Goal: Task Accomplishment & Management: Complete application form

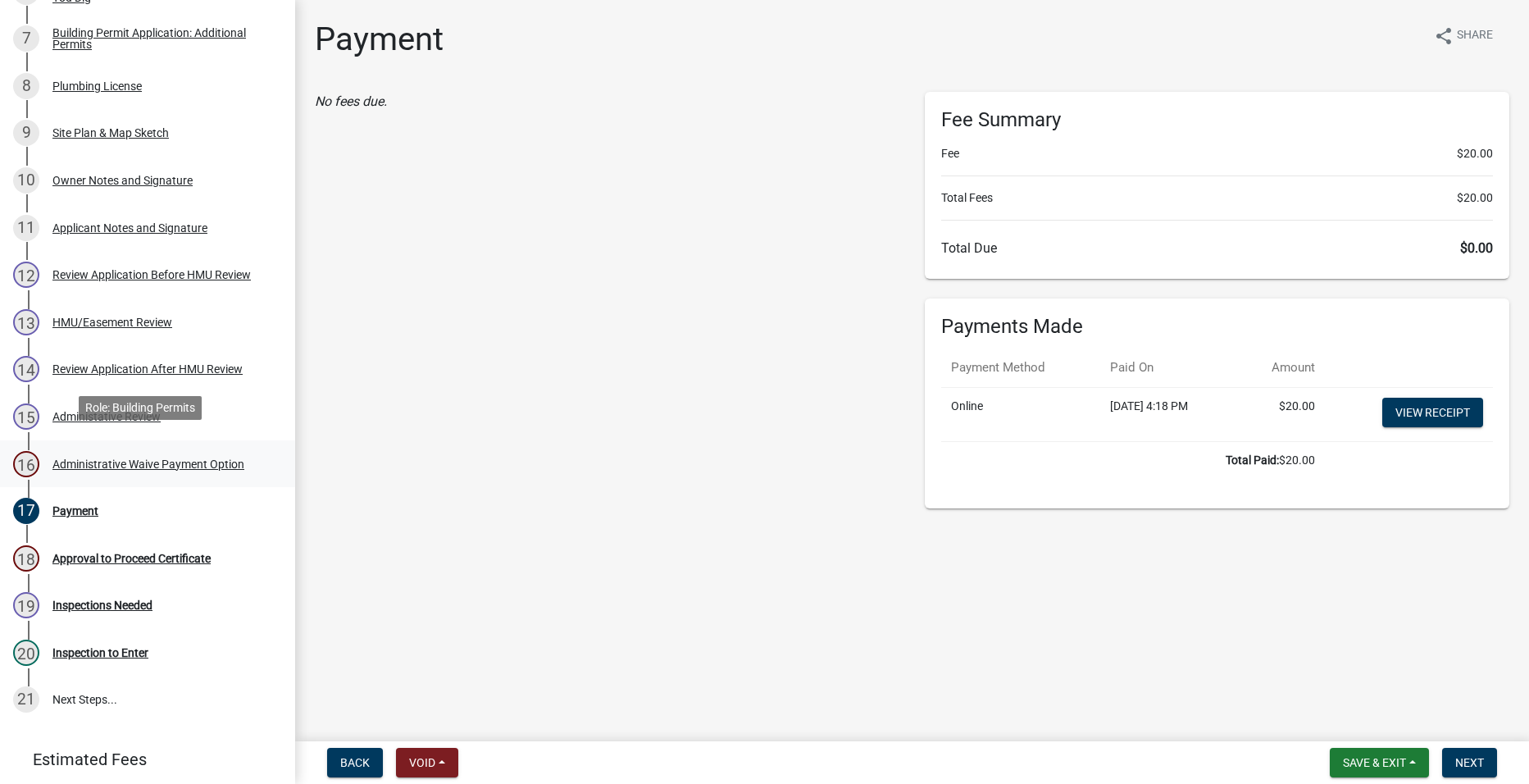
scroll to position [574, 0]
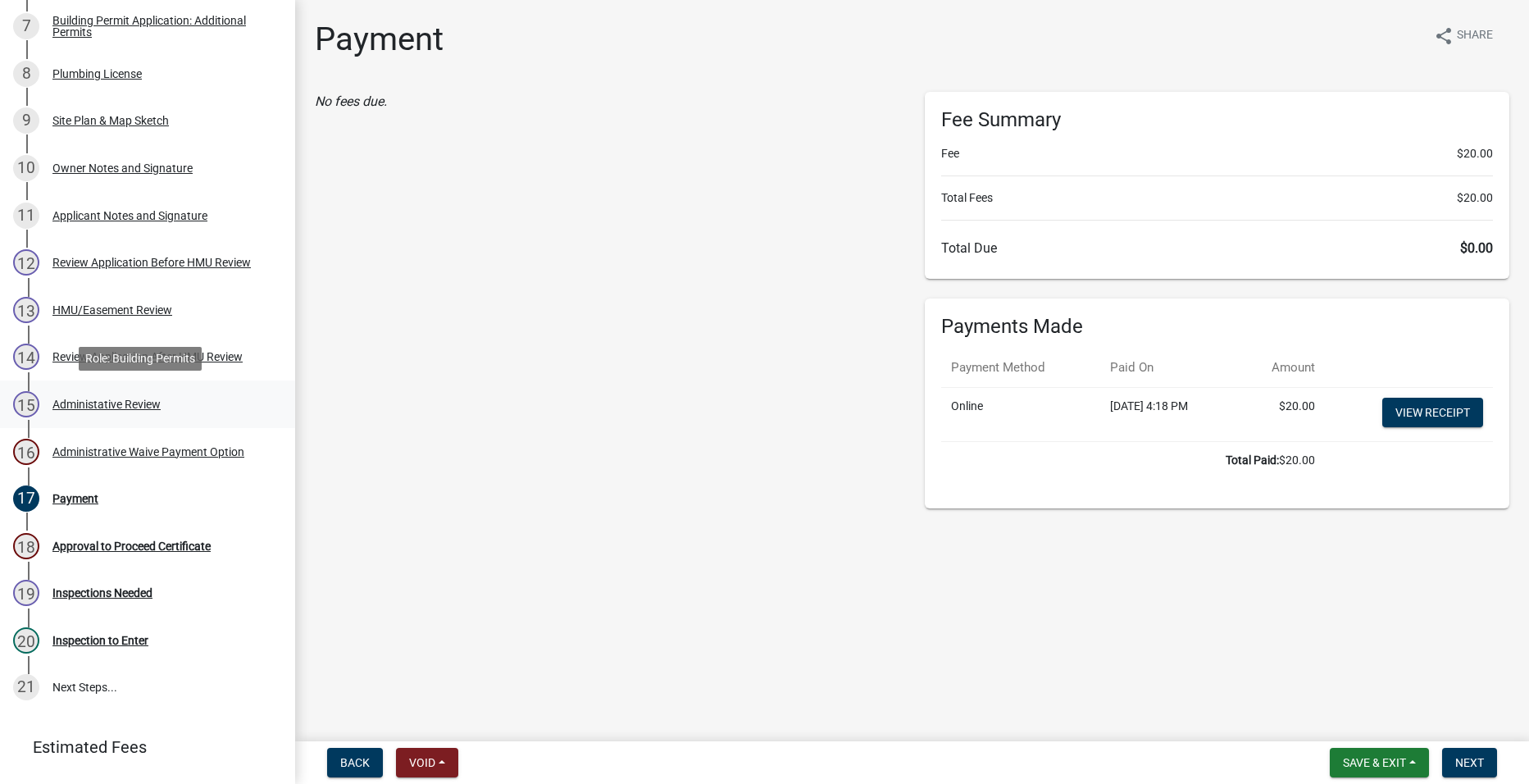
click at [183, 409] on div "15 Administative Review" at bounding box center [141, 404] width 256 height 26
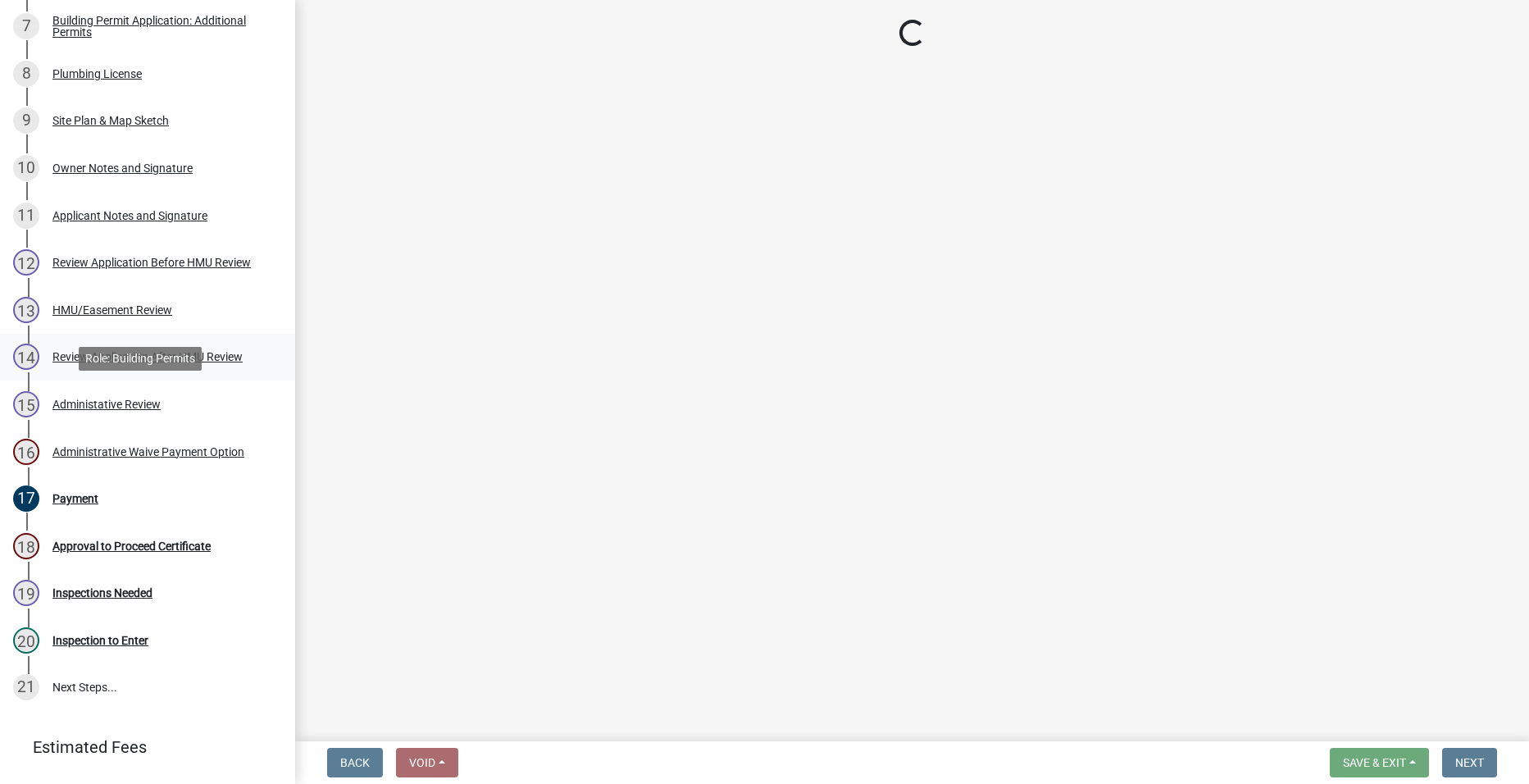
select select "a23ed524-6161-4e6e-ae10-aeffccd21043"
select select "50d3382b-18dd-4311-9a34-98b71270ef49"
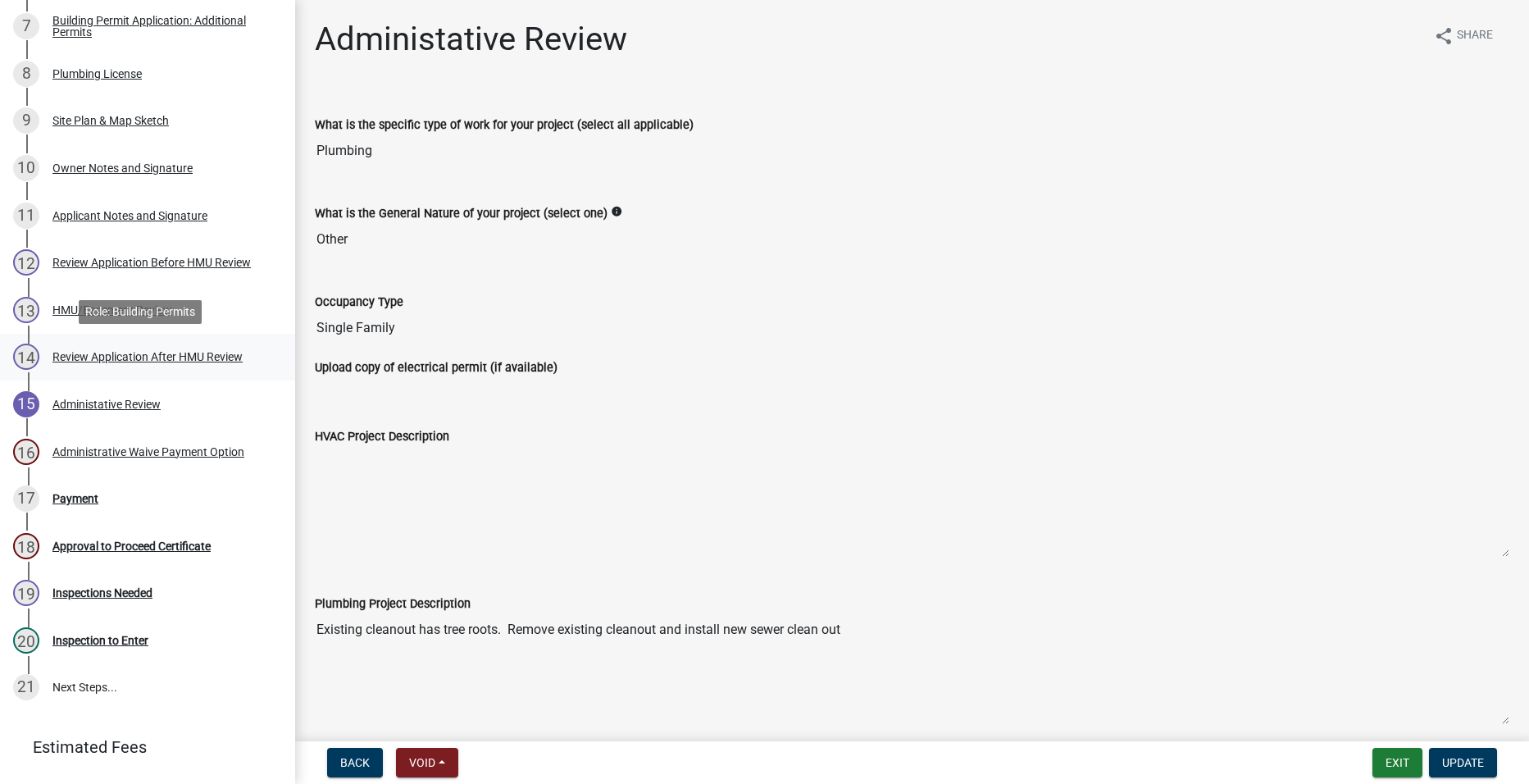
click at [180, 369] on div "14 Review Application After HMU Review" at bounding box center [141, 356] width 256 height 26
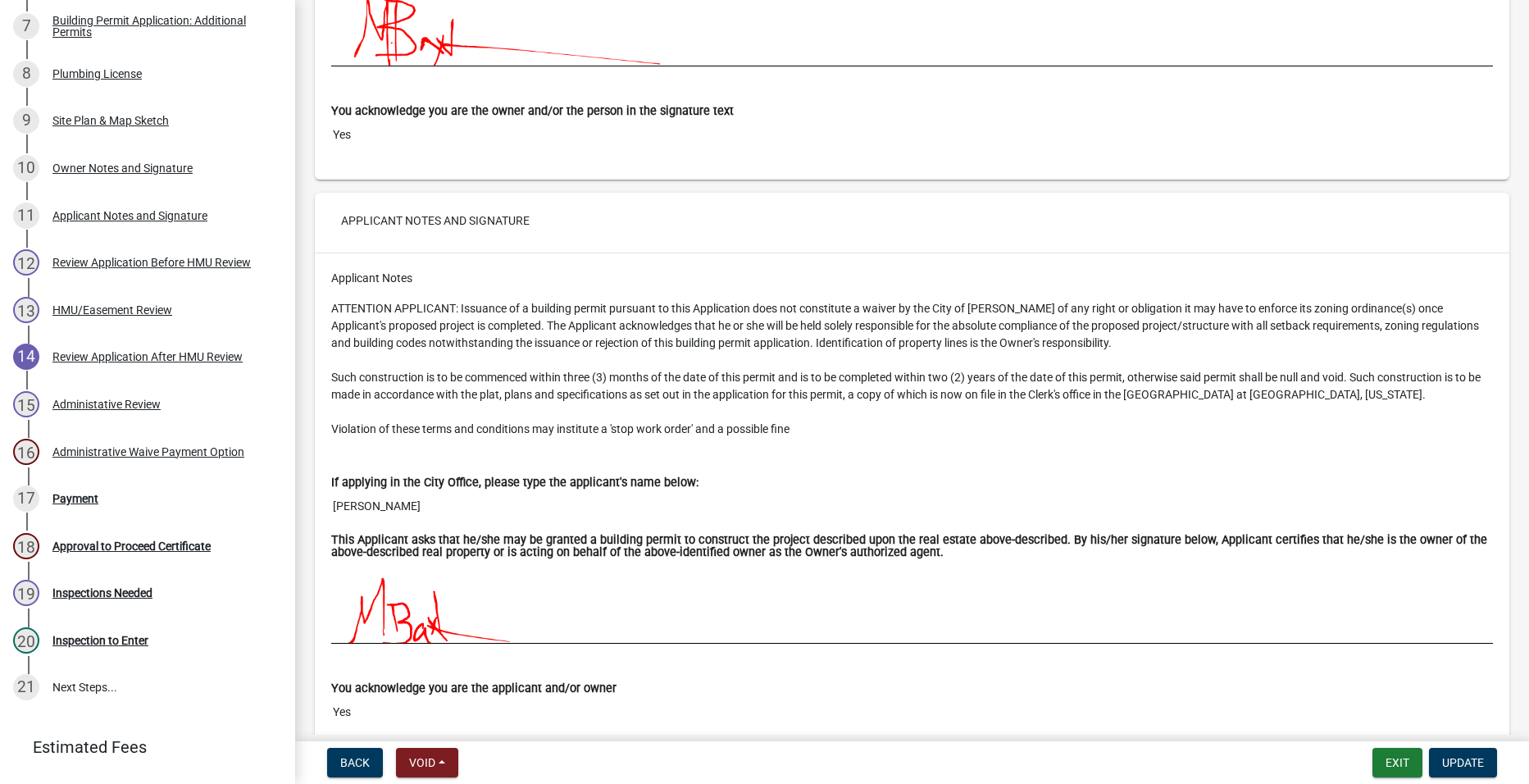
scroll to position [9212, 0]
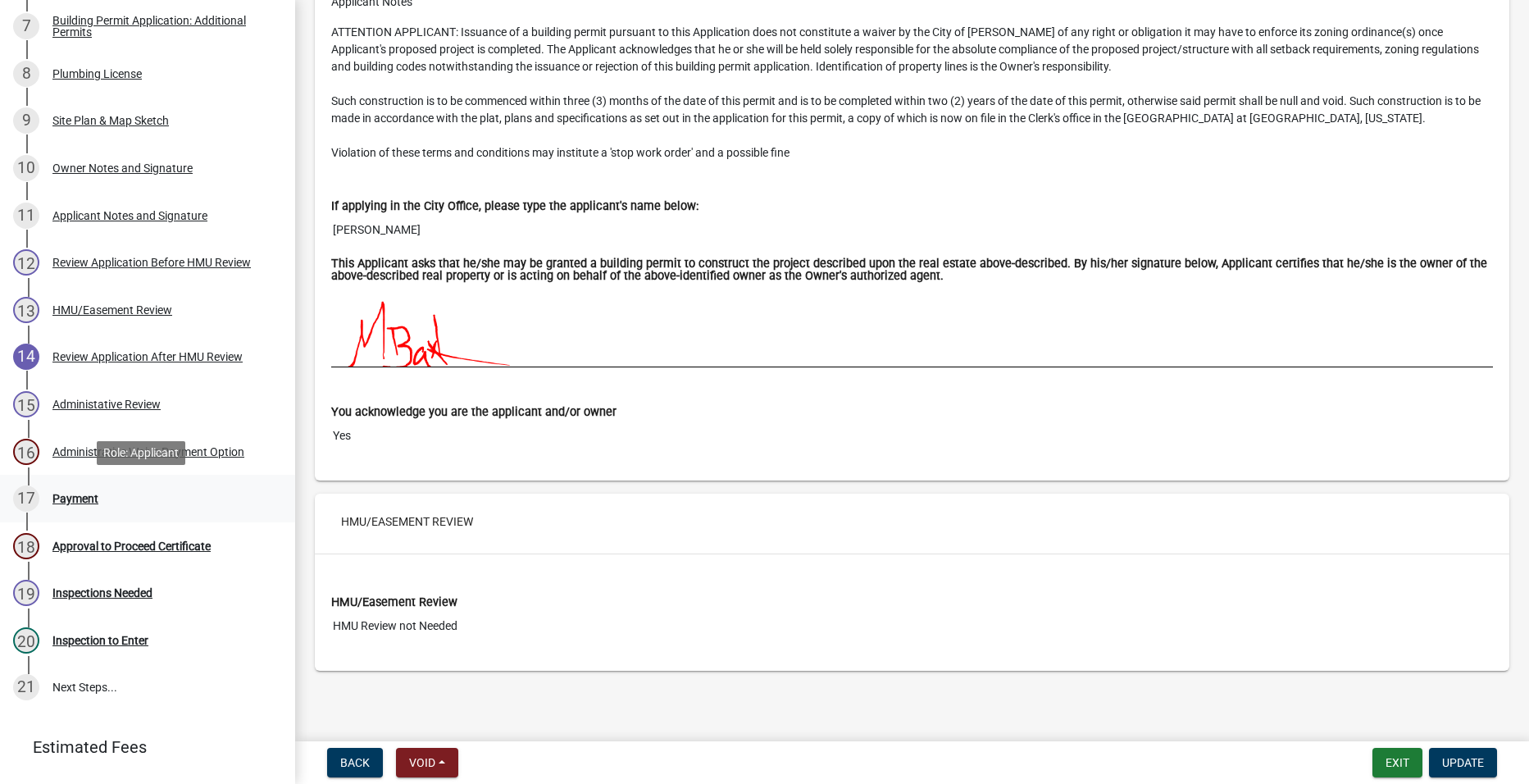
click at [145, 495] on div "17 Payment" at bounding box center [141, 498] width 256 height 26
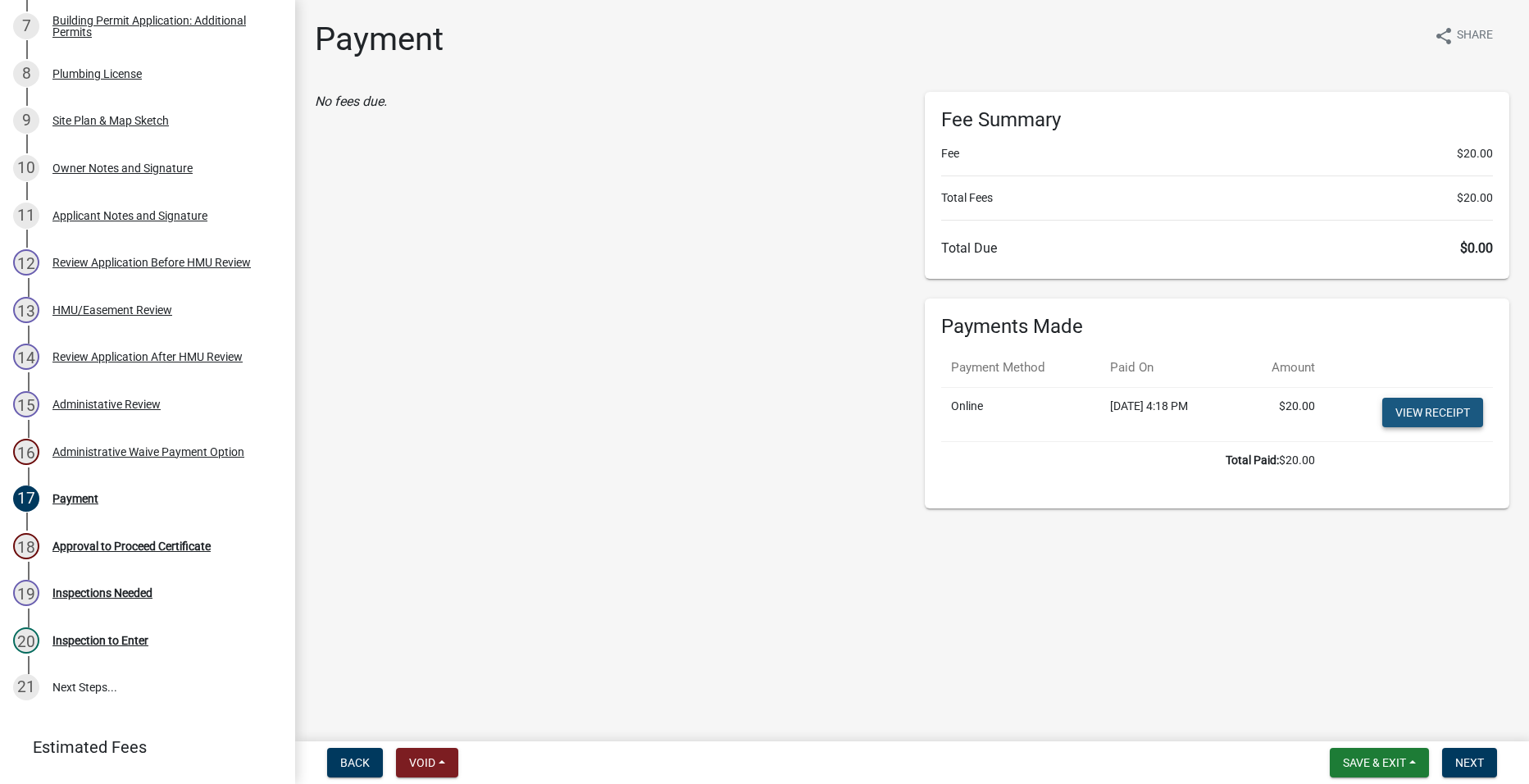
click at [1453, 409] on link "View receipt" at bounding box center [1433, 412] width 101 height 30
click at [1491, 764] on button "Next" at bounding box center [1469, 762] width 55 height 30
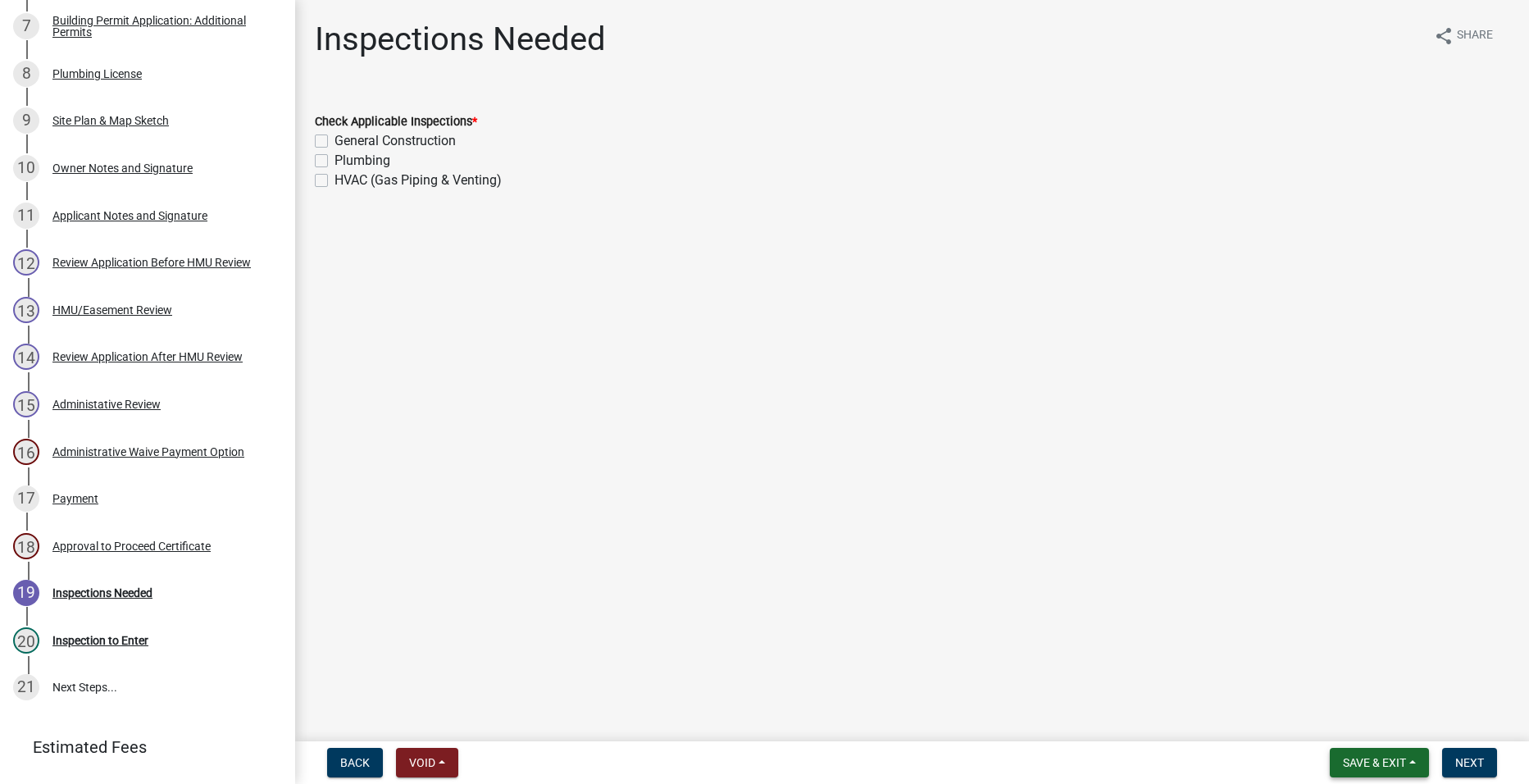
click at [1366, 752] on button "Save & Exit" at bounding box center [1379, 762] width 99 height 30
click at [1355, 719] on button "Save & Exit" at bounding box center [1363, 719] width 131 height 39
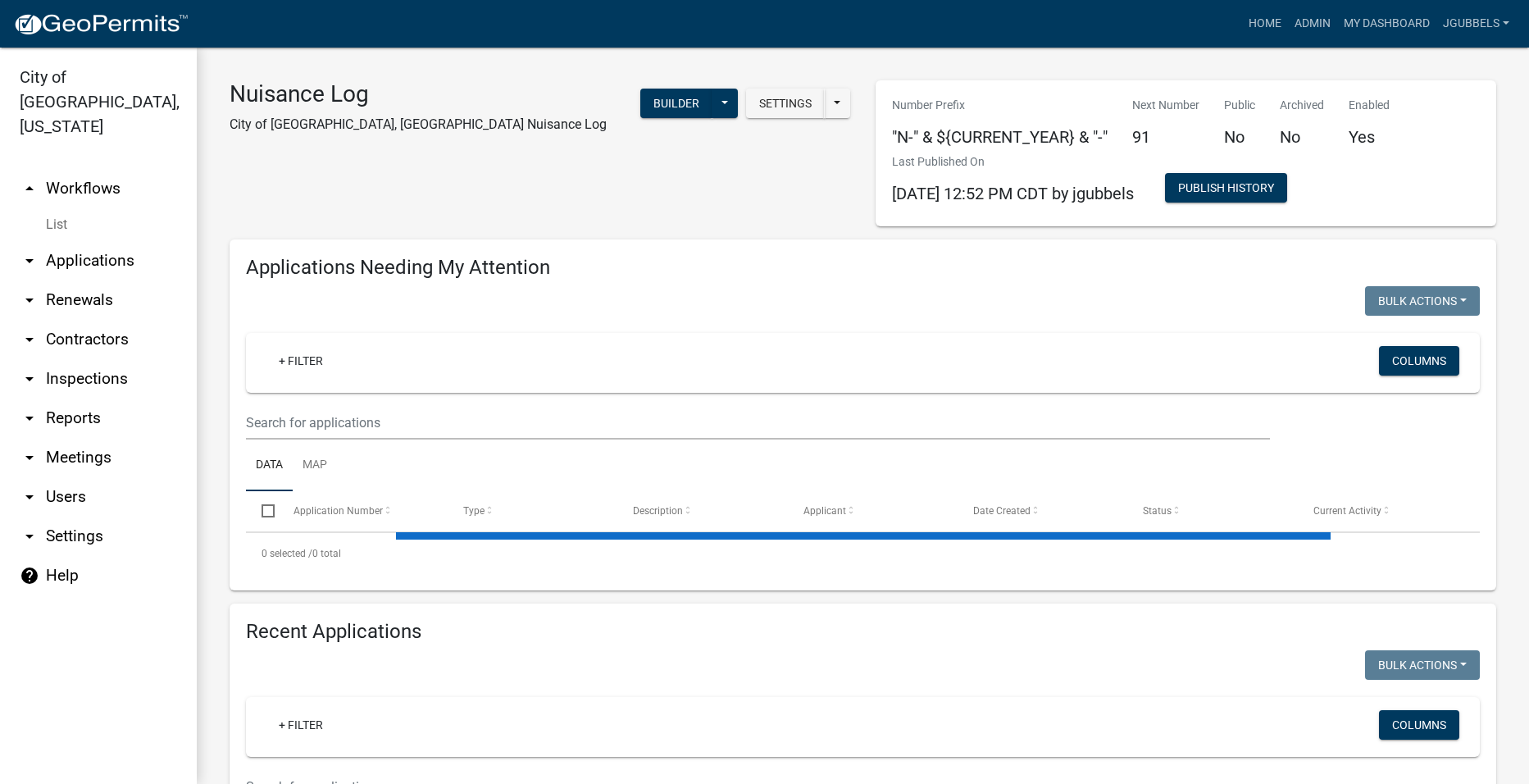
select select "2: 50"
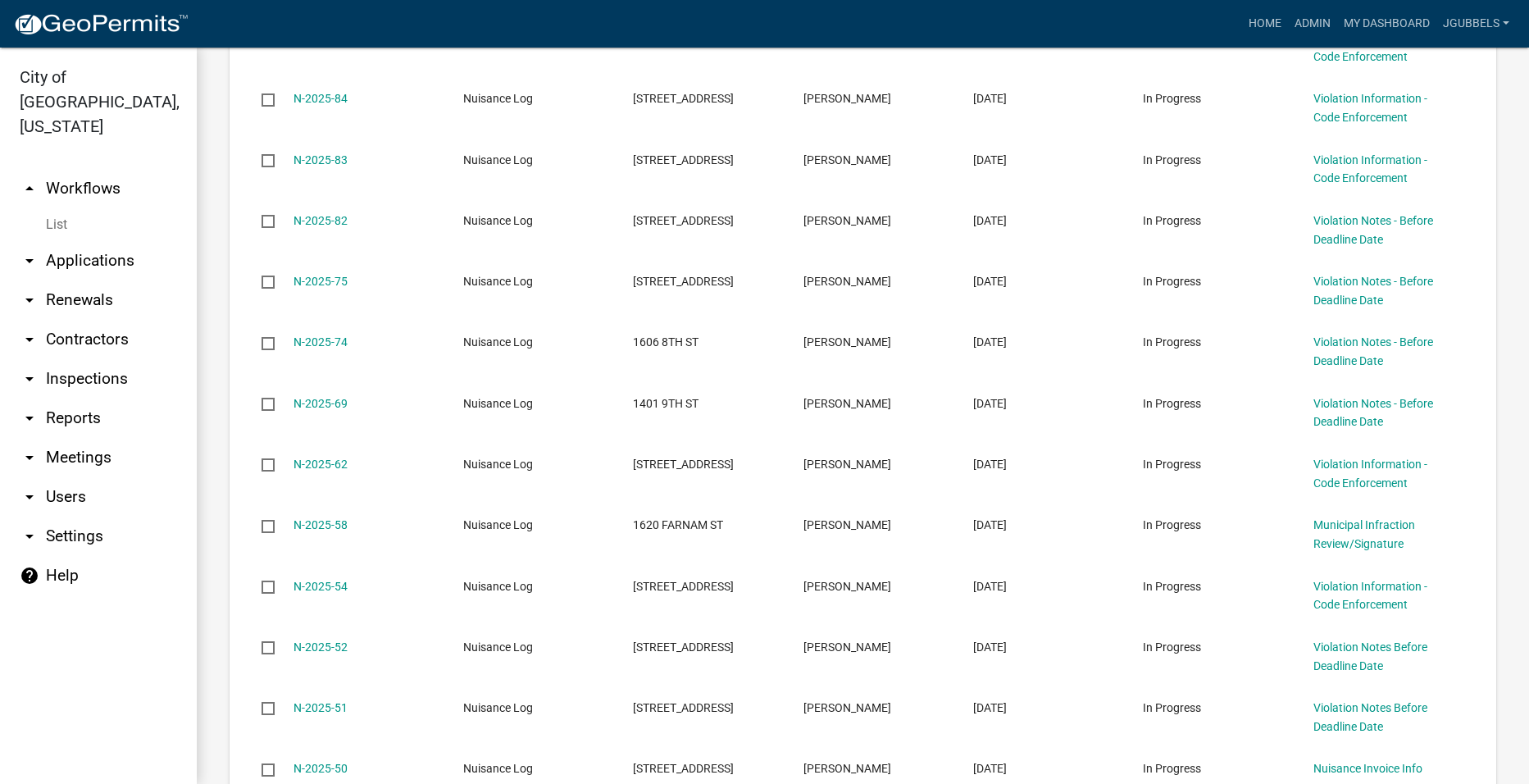
scroll to position [164, 0]
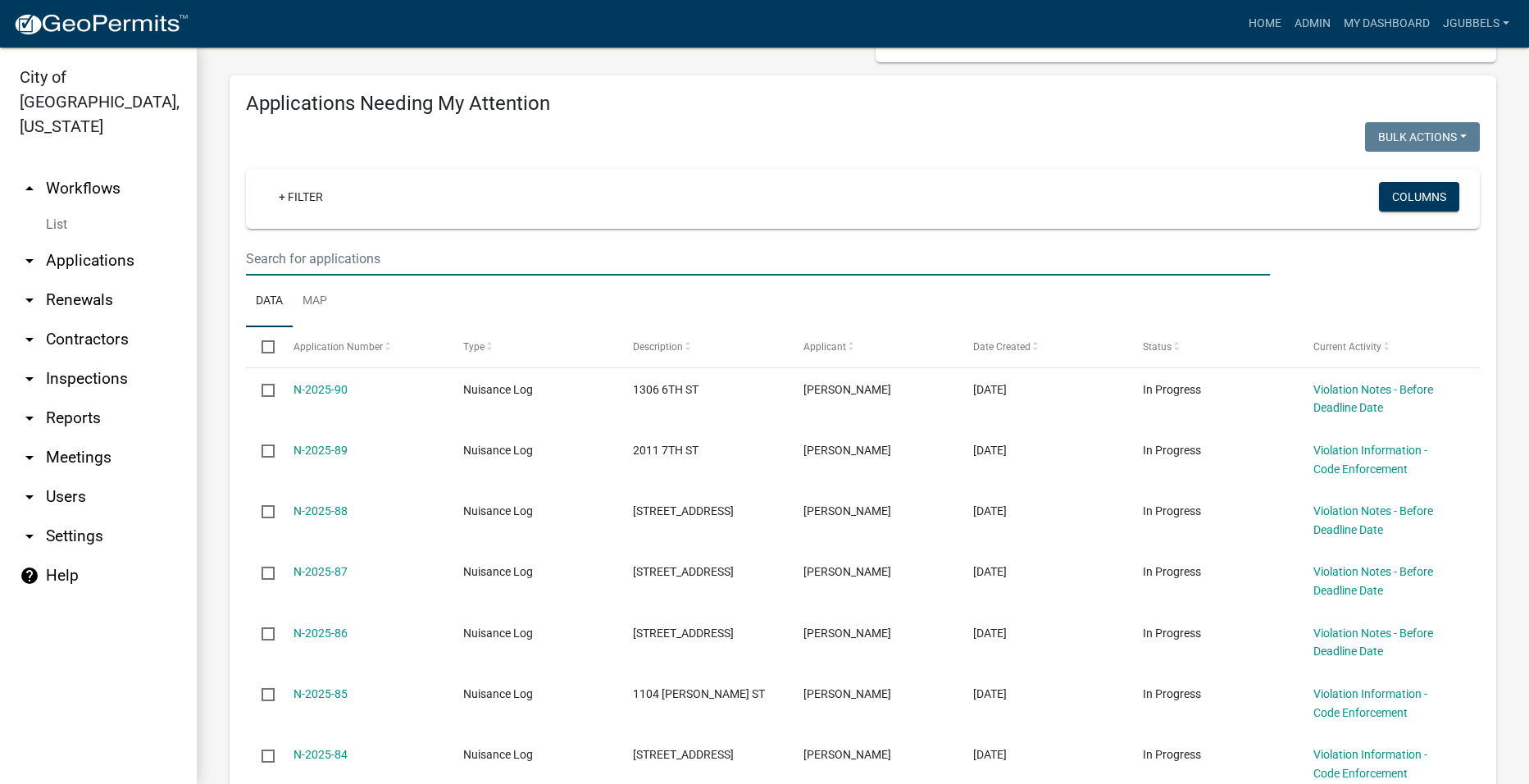
click at [475, 259] on input "text" at bounding box center [758, 258] width 1024 height 34
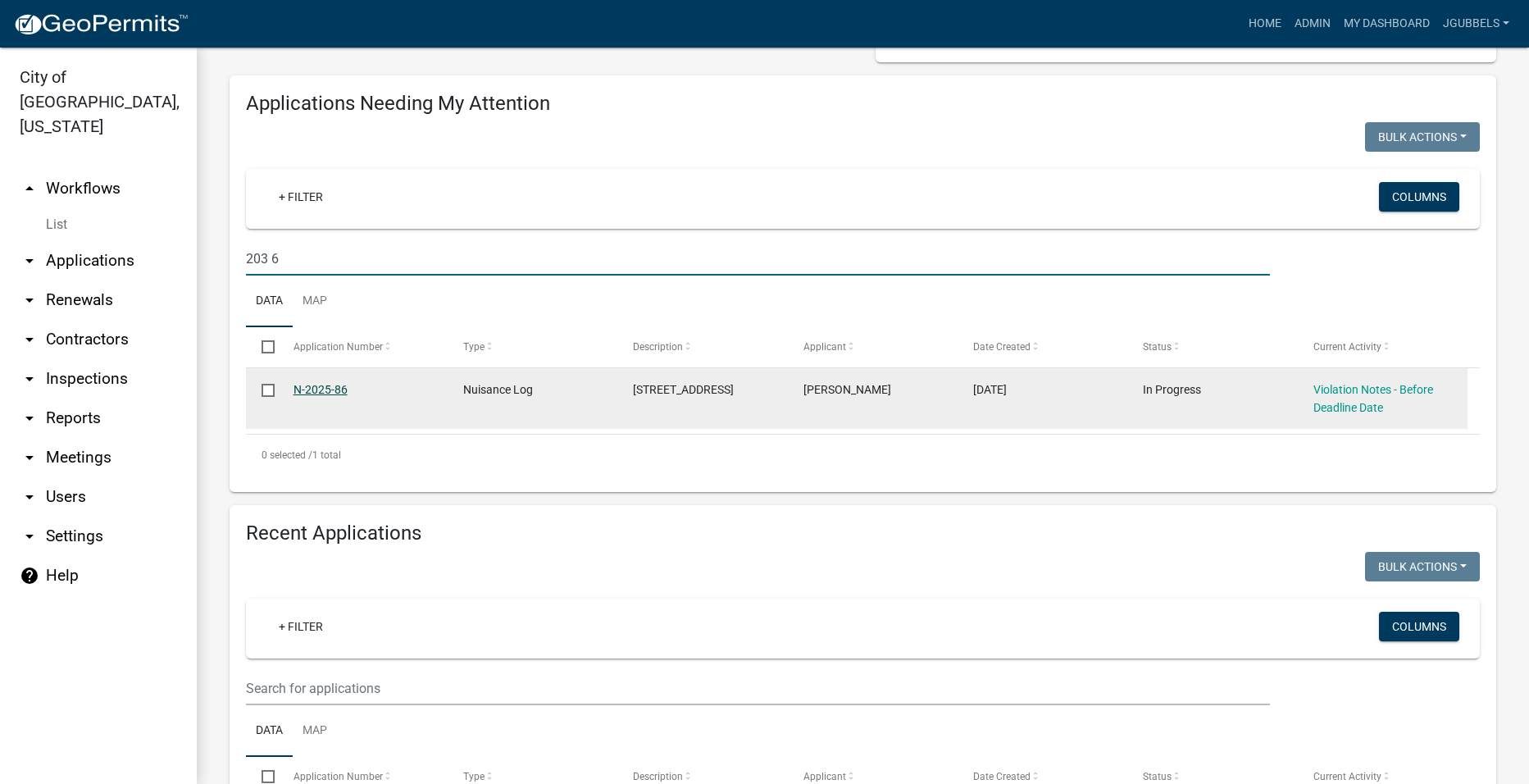
type input "203 6"
click at [317, 392] on link "N-2025-86" at bounding box center [321, 389] width 54 height 13
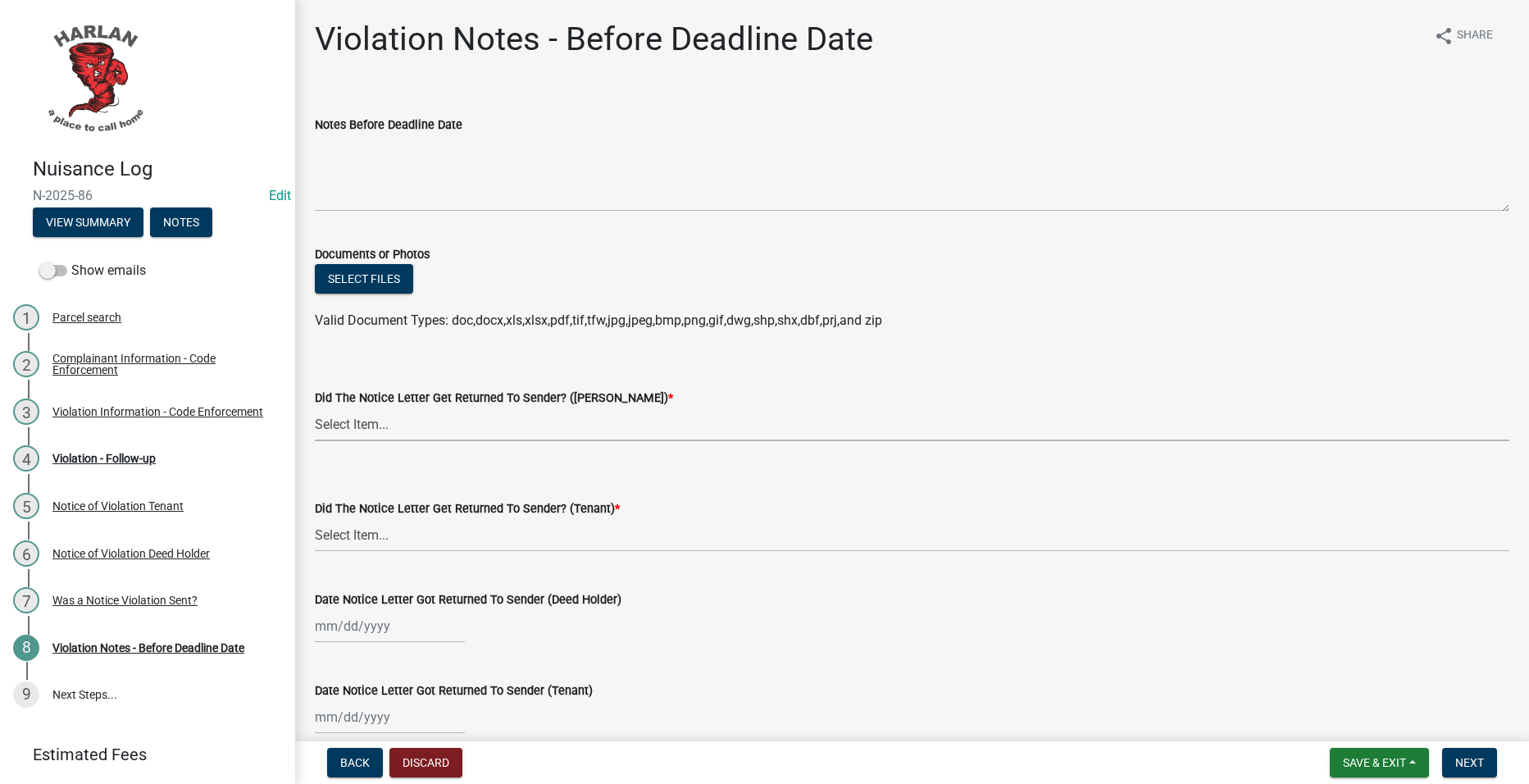
click at [547, 426] on select "Select Item... Yes No" at bounding box center [912, 424] width 1194 height 34
click at [315, 408] on select "Select Item... Yes No" at bounding box center [912, 424] width 1194 height 34
select select "487603ca-b45a-4c36-b707-2c3ad8467b2a"
drag, startPoint x: 499, startPoint y: 533, endPoint x: 489, endPoint y: 543, distance: 14.1
click at [494, 537] on select "Select Item... Yes No" at bounding box center [912, 535] width 1194 height 34
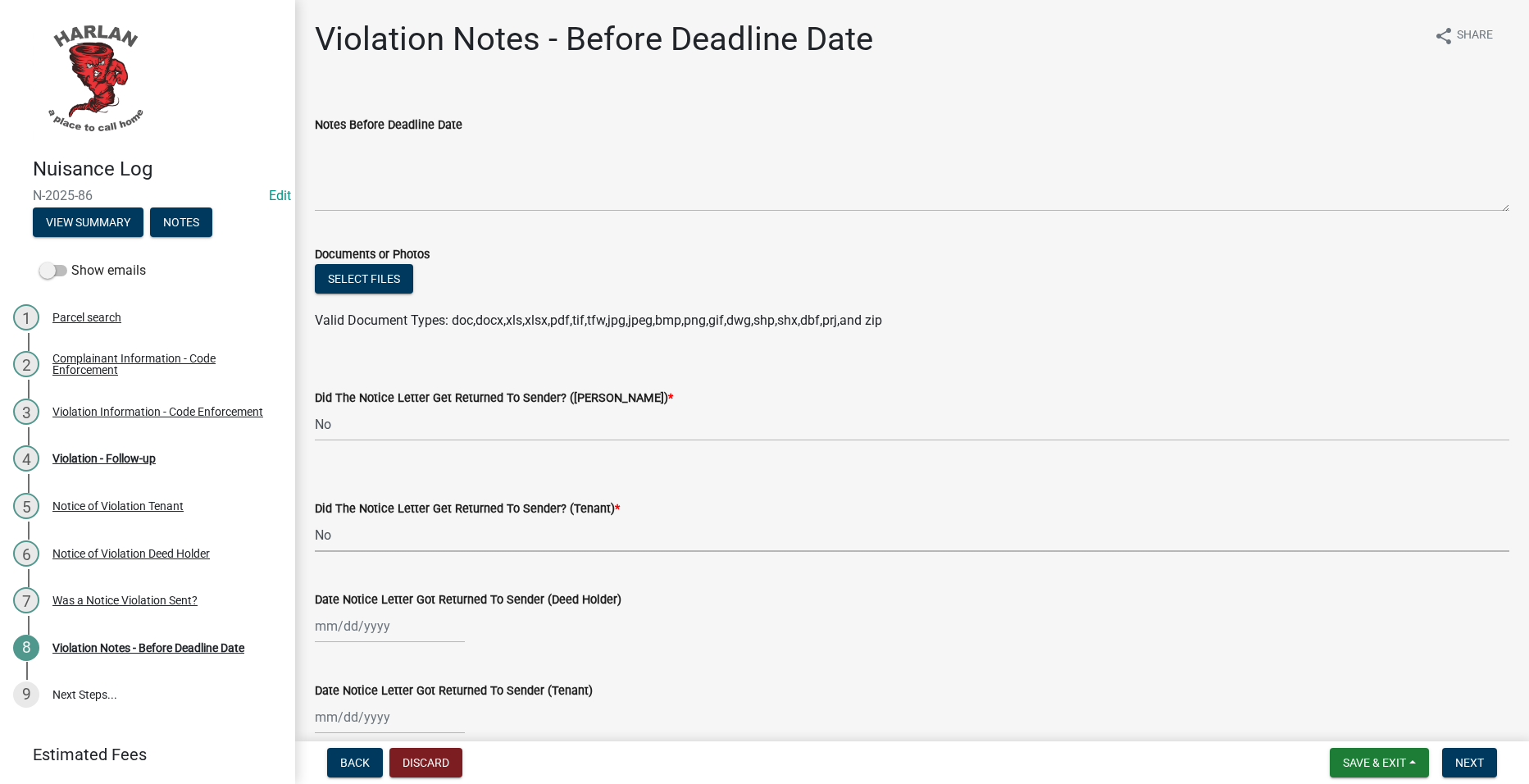
click at [315, 518] on select "Select Item... Yes No" at bounding box center [912, 535] width 1194 height 34
select select "487603ca-b45a-4c36-b707-2c3ad8467b2a"
click at [384, 270] on button "Select files" at bounding box center [363, 279] width 98 height 30
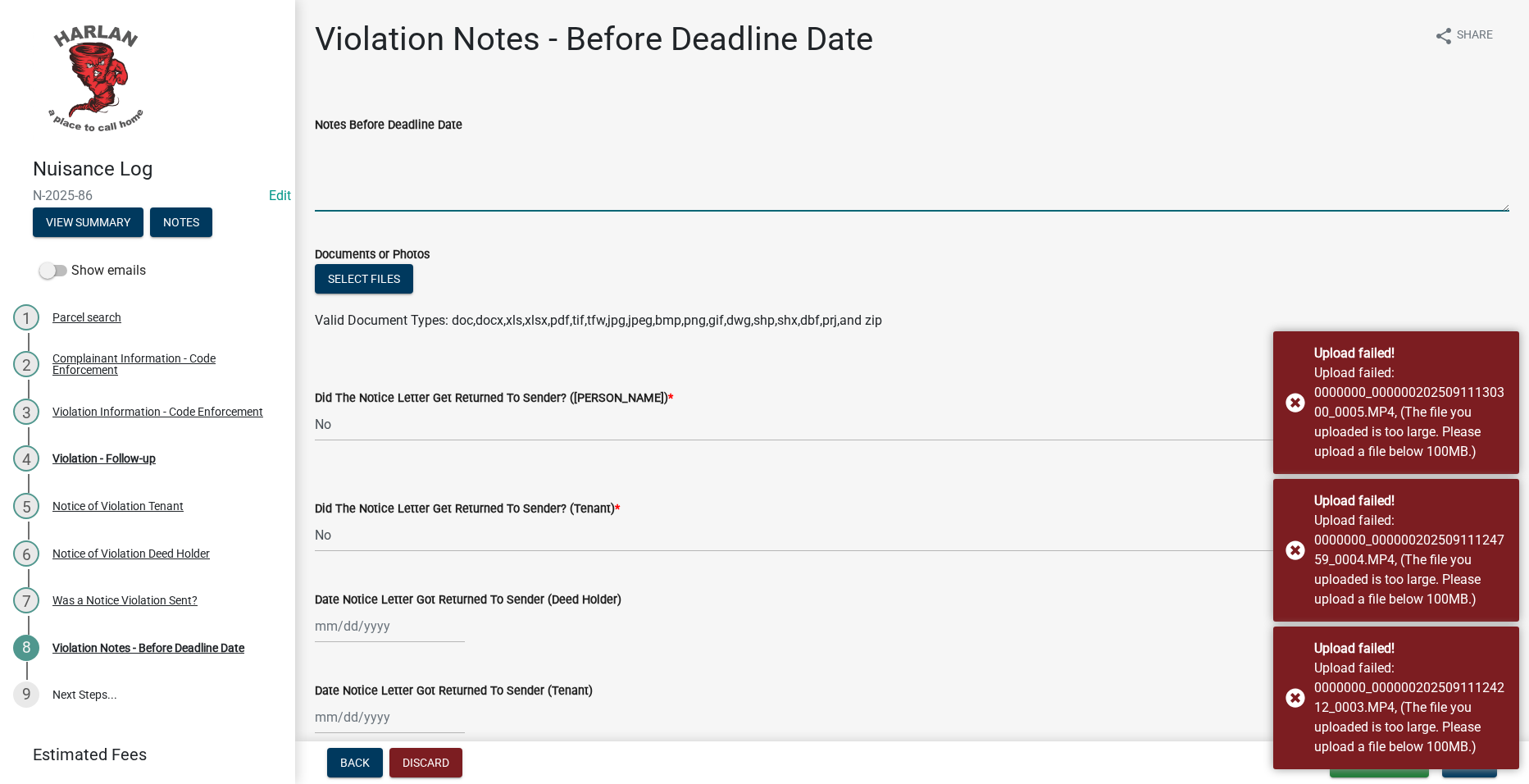
click at [555, 183] on textarea "Notes Before Deadline Date" at bounding box center [912, 173] width 1194 height 77
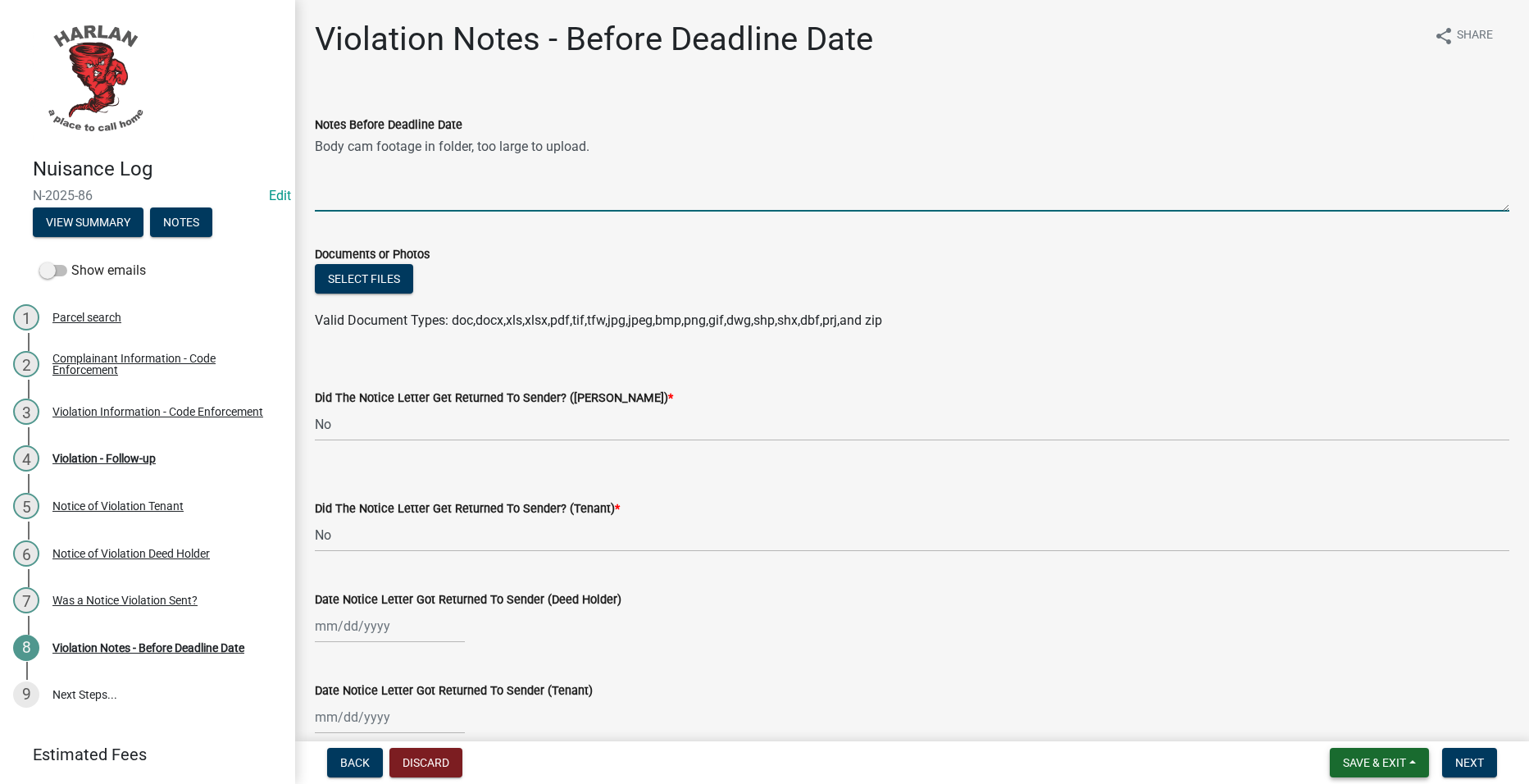
type textarea "Body cam footage in folder, too large to upload."
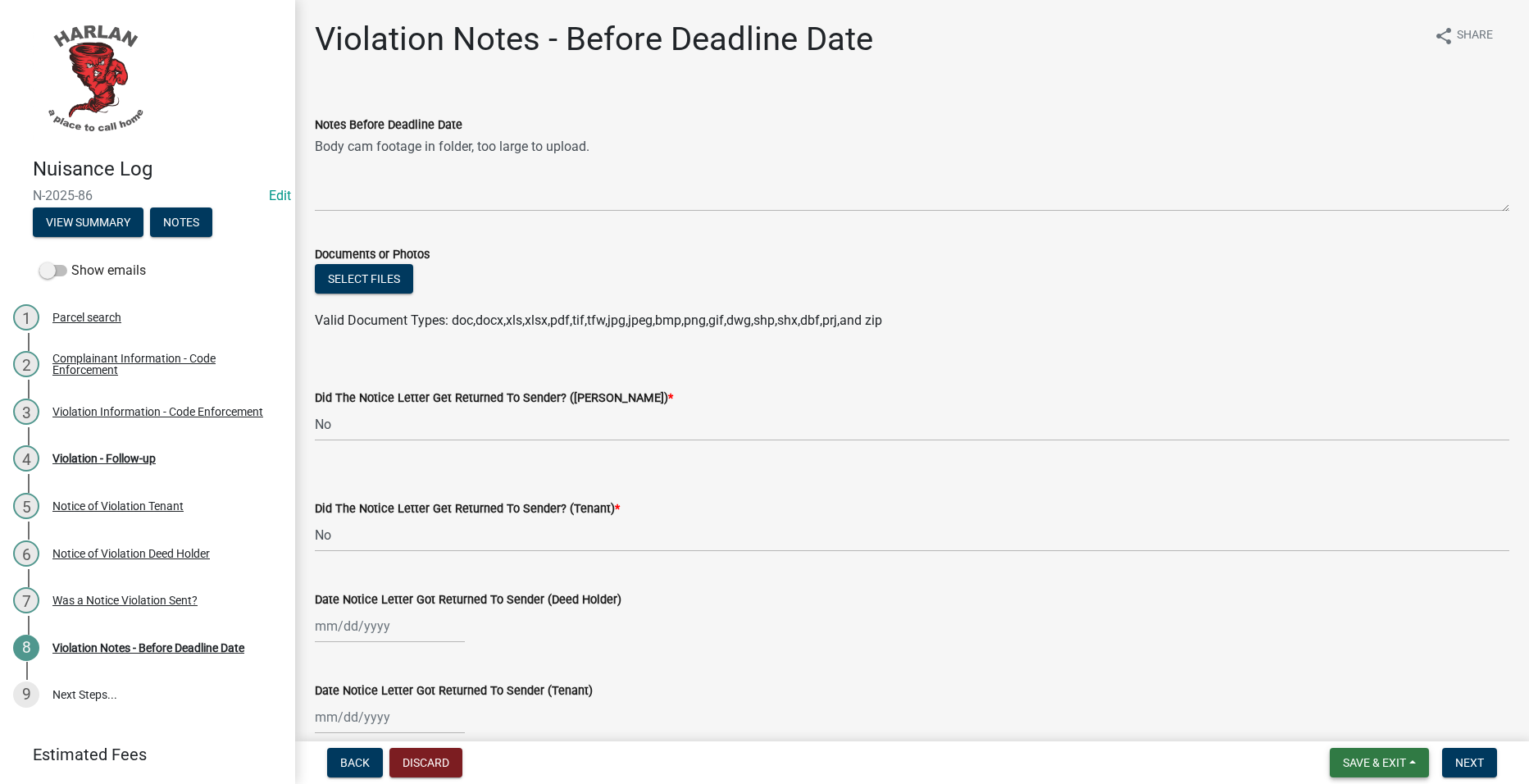
click at [1383, 754] on button "Save & Exit" at bounding box center [1379, 762] width 99 height 30
drag, startPoint x: 1375, startPoint y: 715, endPoint x: 1369, endPoint y: 705, distance: 11.7
click at [1377, 717] on button "Save & Exit" at bounding box center [1363, 719] width 131 height 39
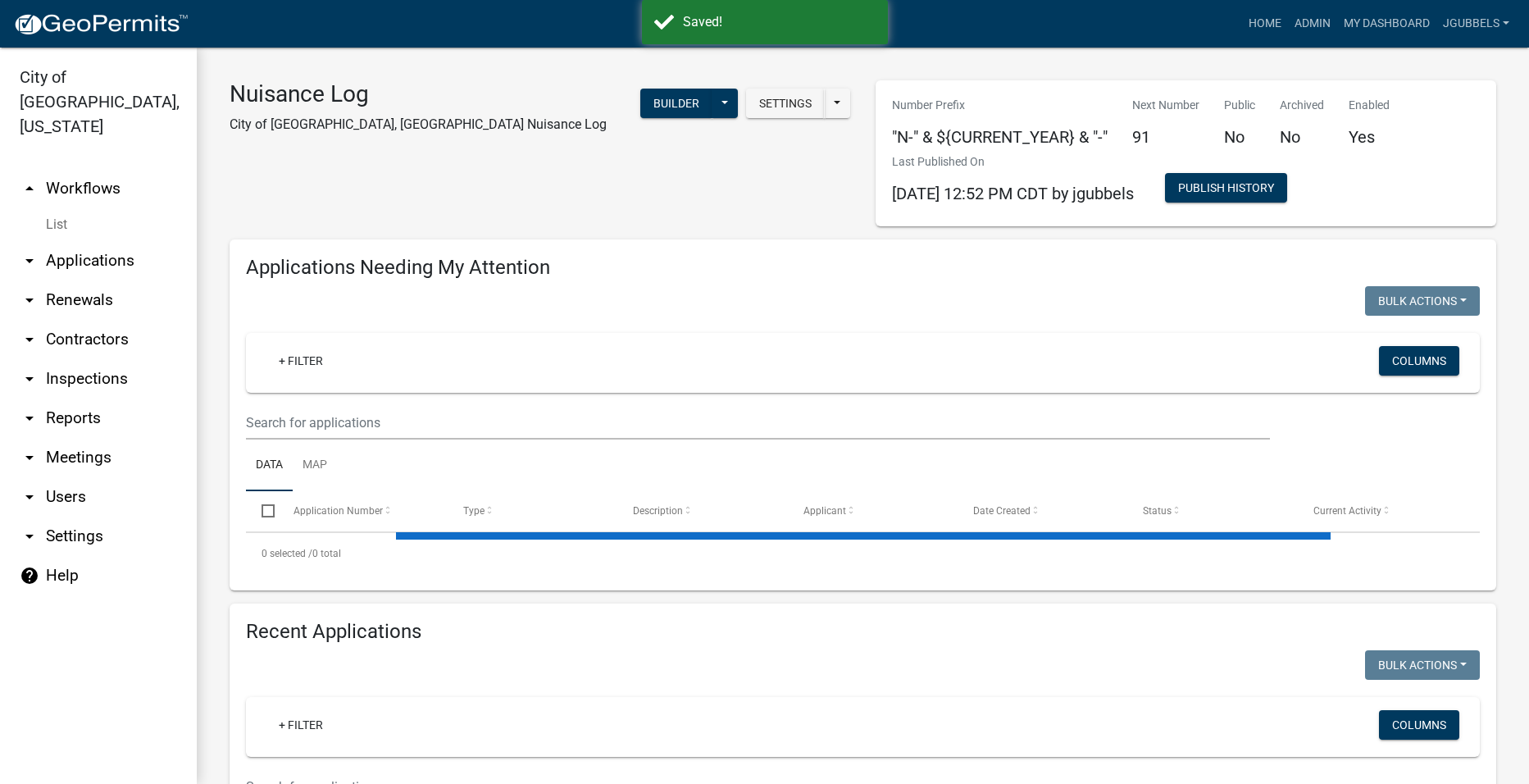
select select "2: 50"
